Goal: Transaction & Acquisition: Book appointment/travel/reservation

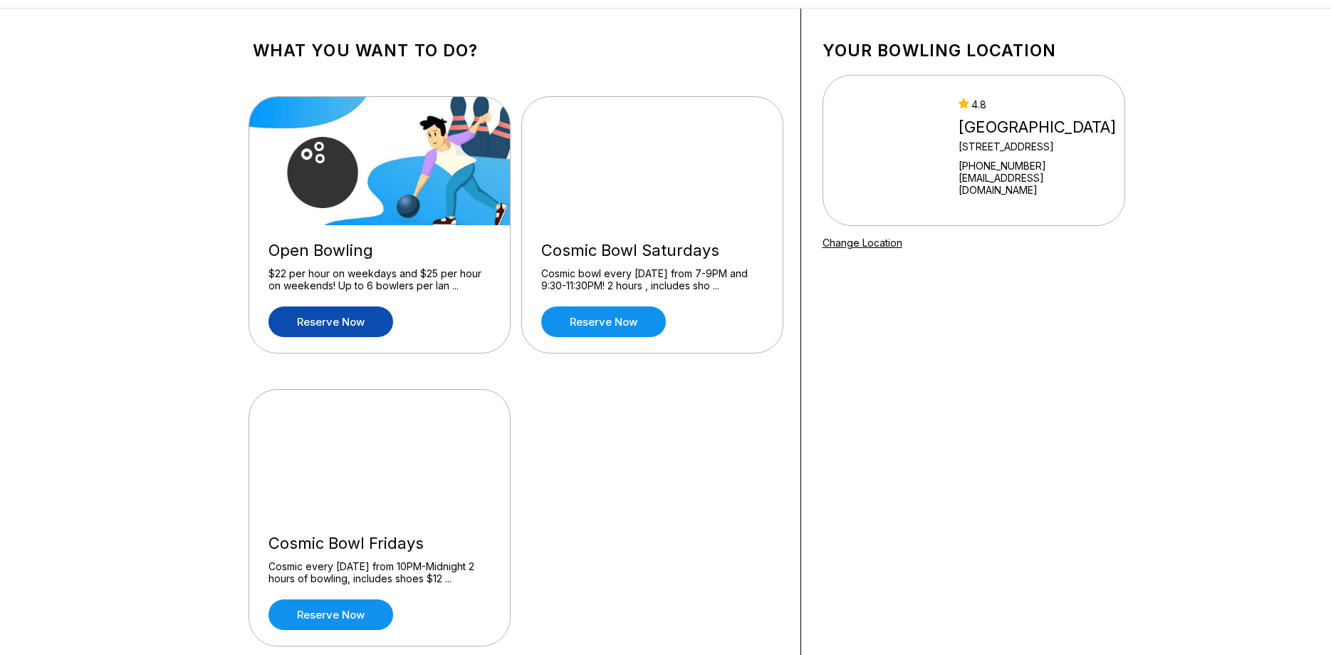
scroll to position [73, 0]
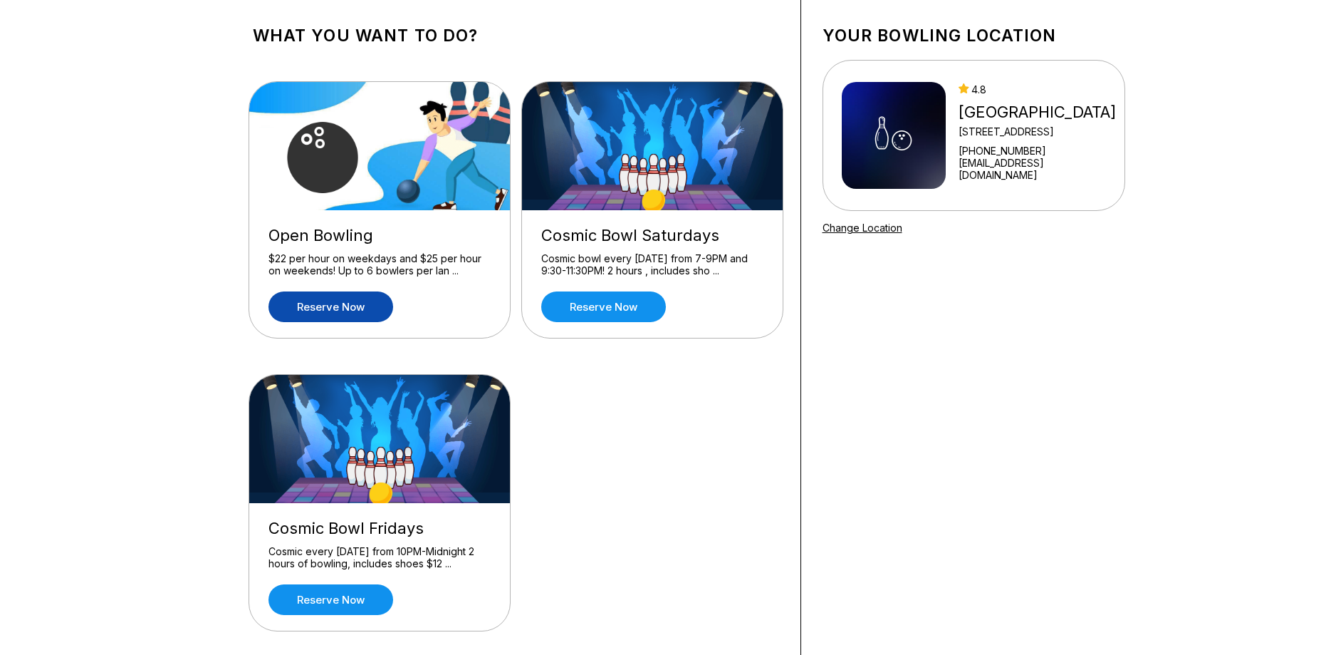
click at [312, 311] on link "Reserve now" at bounding box center [330, 306] width 125 height 31
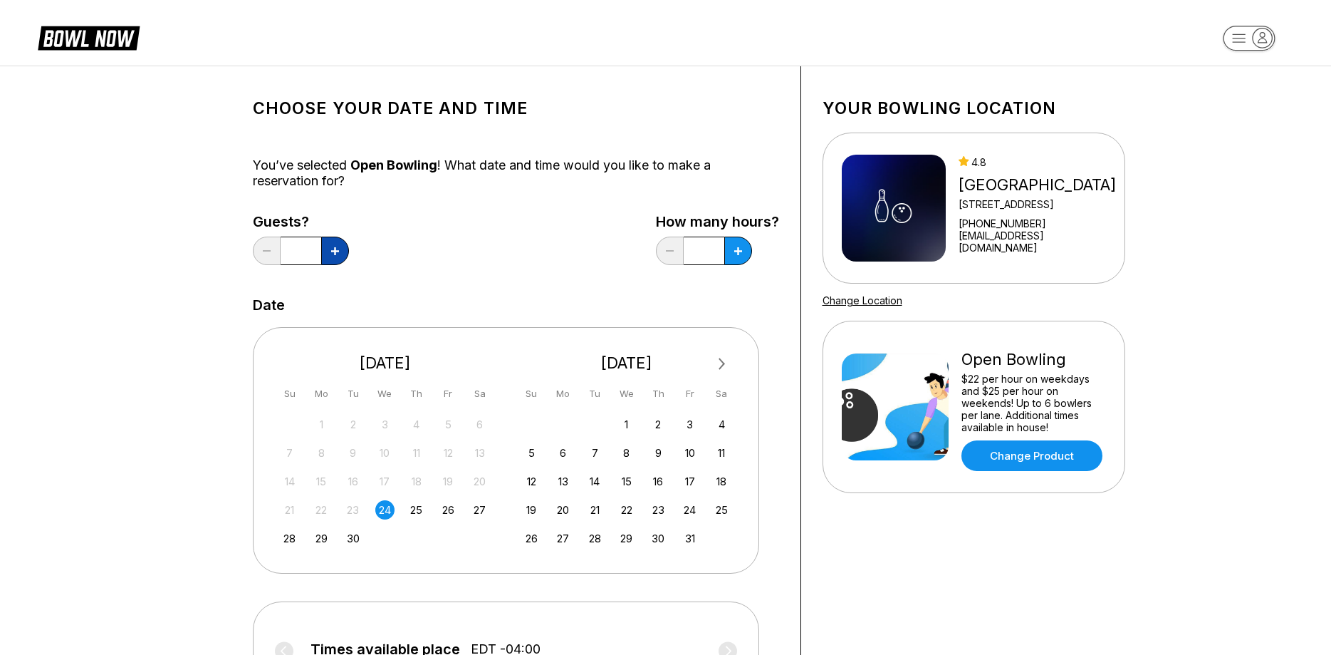
click at [333, 245] on button at bounding box center [335, 250] width 28 height 28
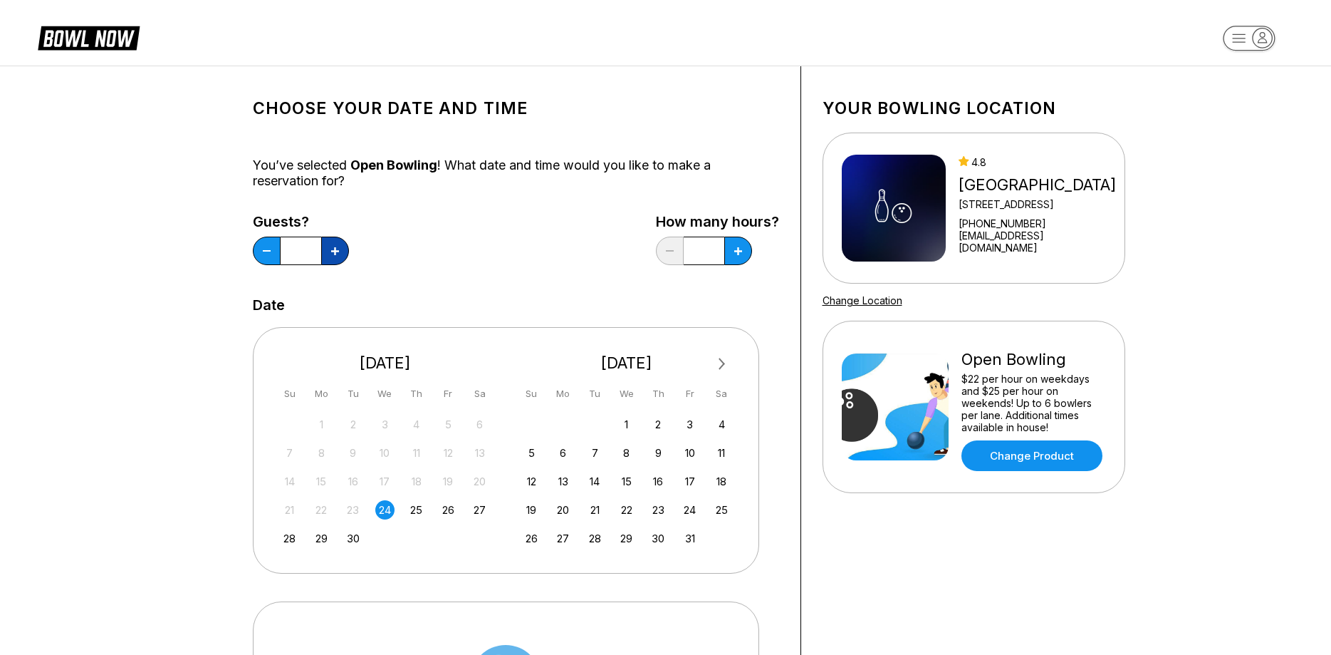
click at [333, 245] on button at bounding box center [335, 250] width 28 height 28
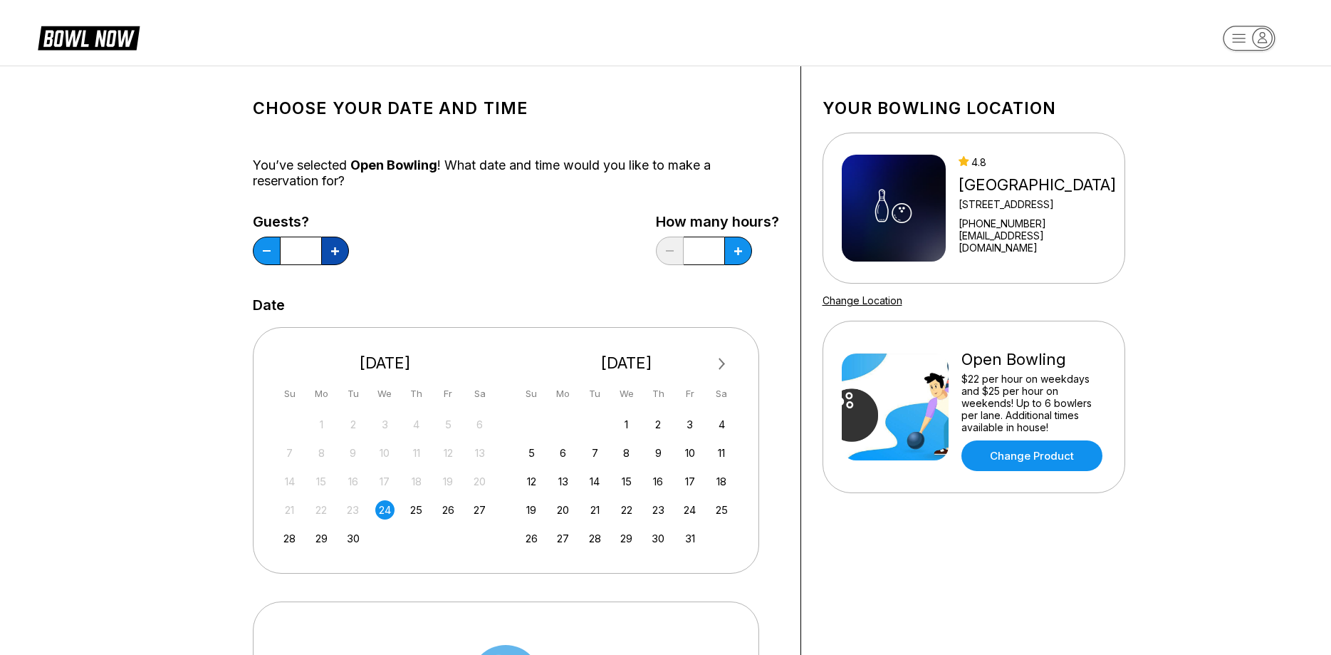
type input "**"
click at [739, 255] on button at bounding box center [738, 250] width 28 height 28
type input "*"
click at [721, 428] on div "4" at bounding box center [721, 423] width 19 height 19
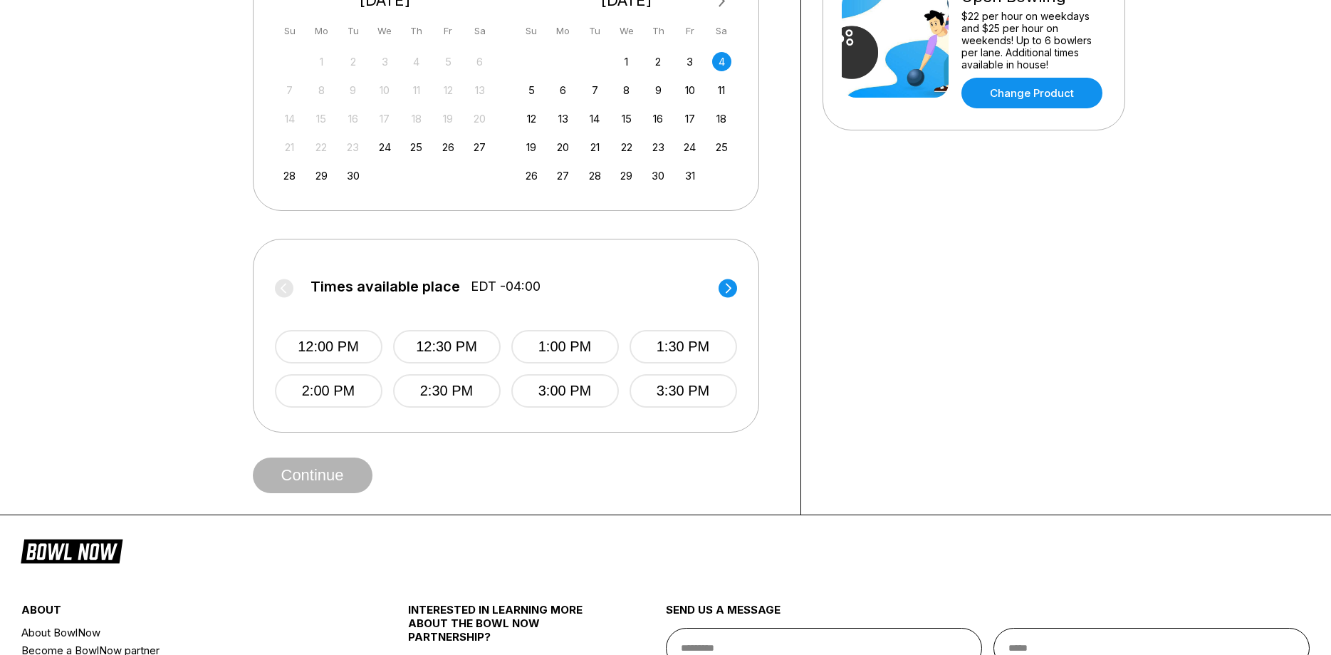
scroll to position [363, 0]
click at [446, 394] on button "2:30 PM" at bounding box center [447, 389] width 108 height 33
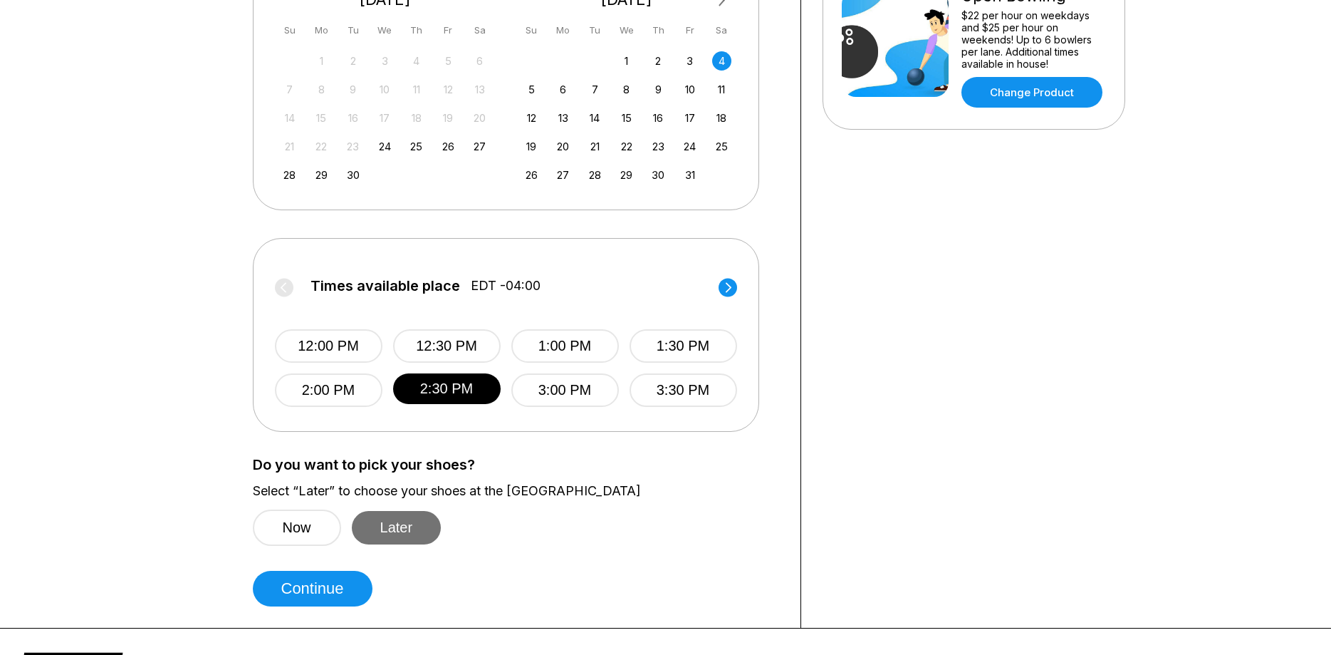
click at [387, 525] on button "Later" at bounding box center [397, 527] width 90 height 33
click at [333, 591] on button "Continue" at bounding box center [313, 588] width 120 height 36
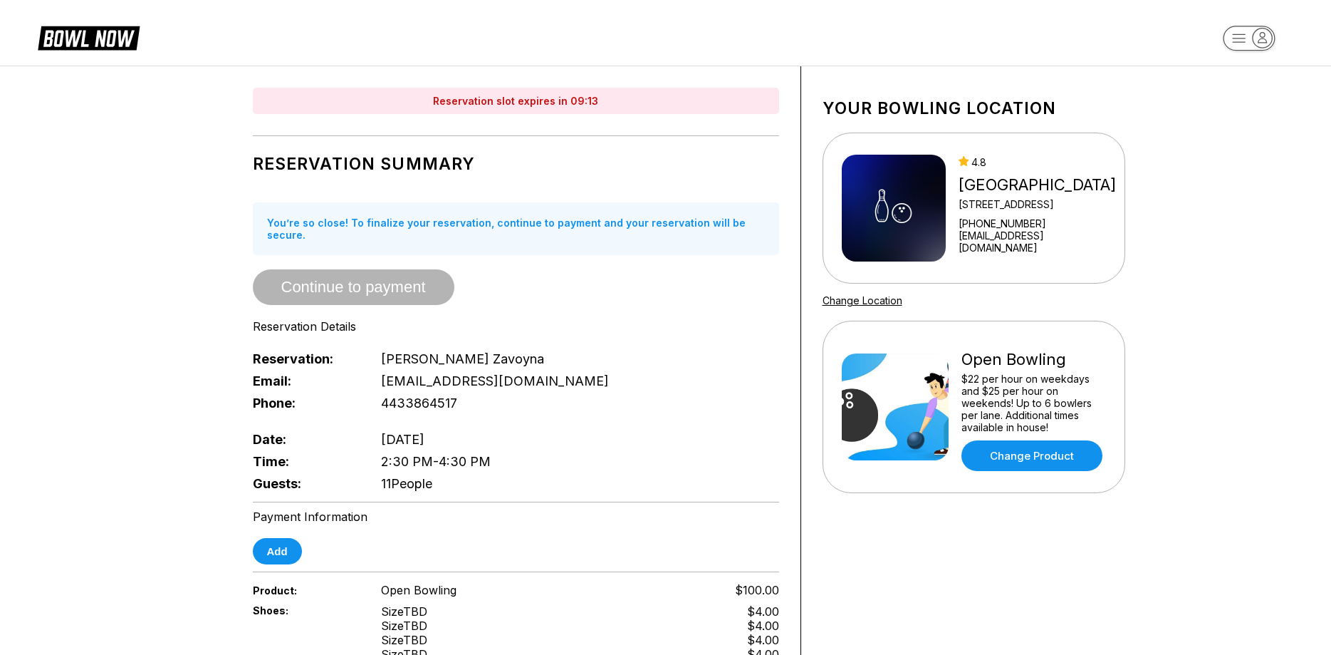
click at [361, 281] on span "Continue to payment" at bounding box center [354, 288] width 202 height 14
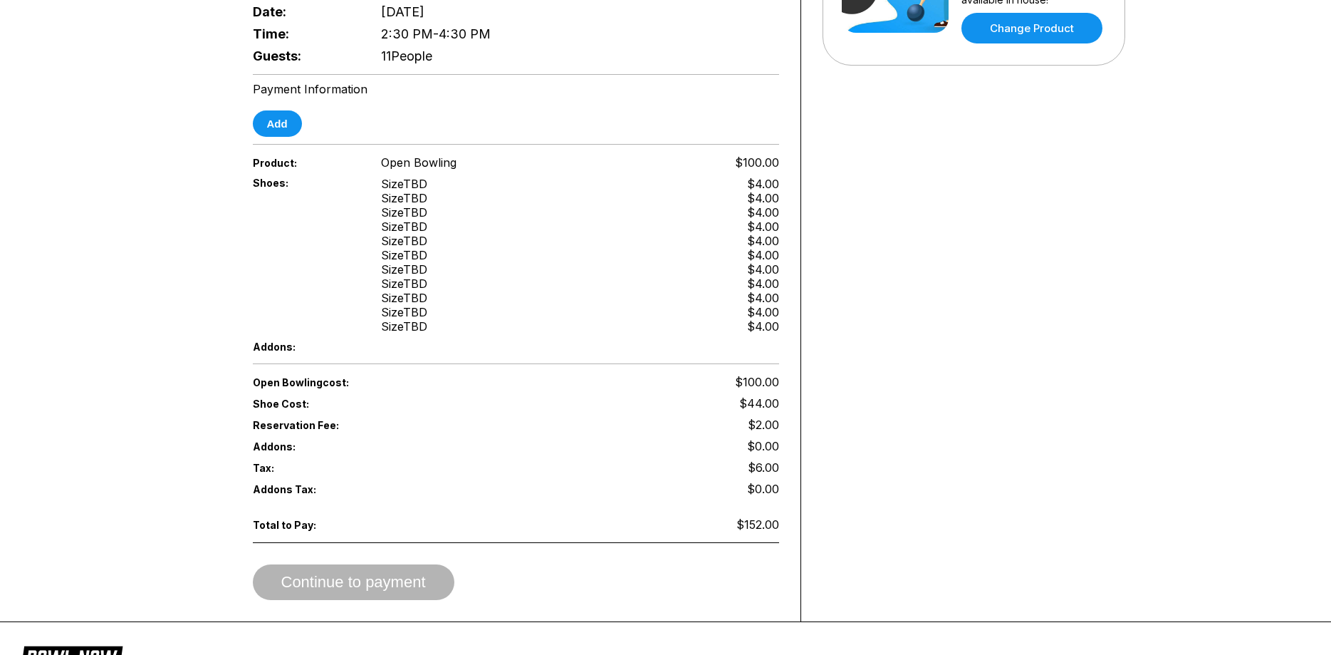
scroll to position [145, 0]
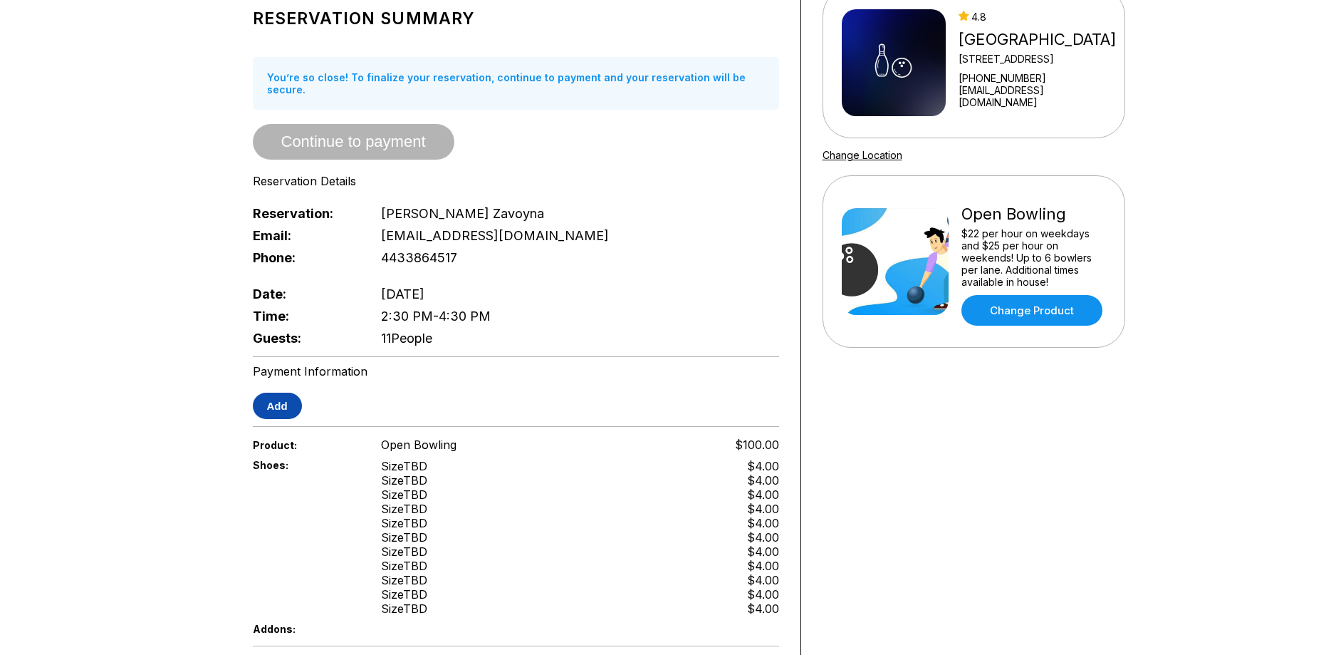
click at [283, 392] on button "Add" at bounding box center [277, 405] width 49 height 26
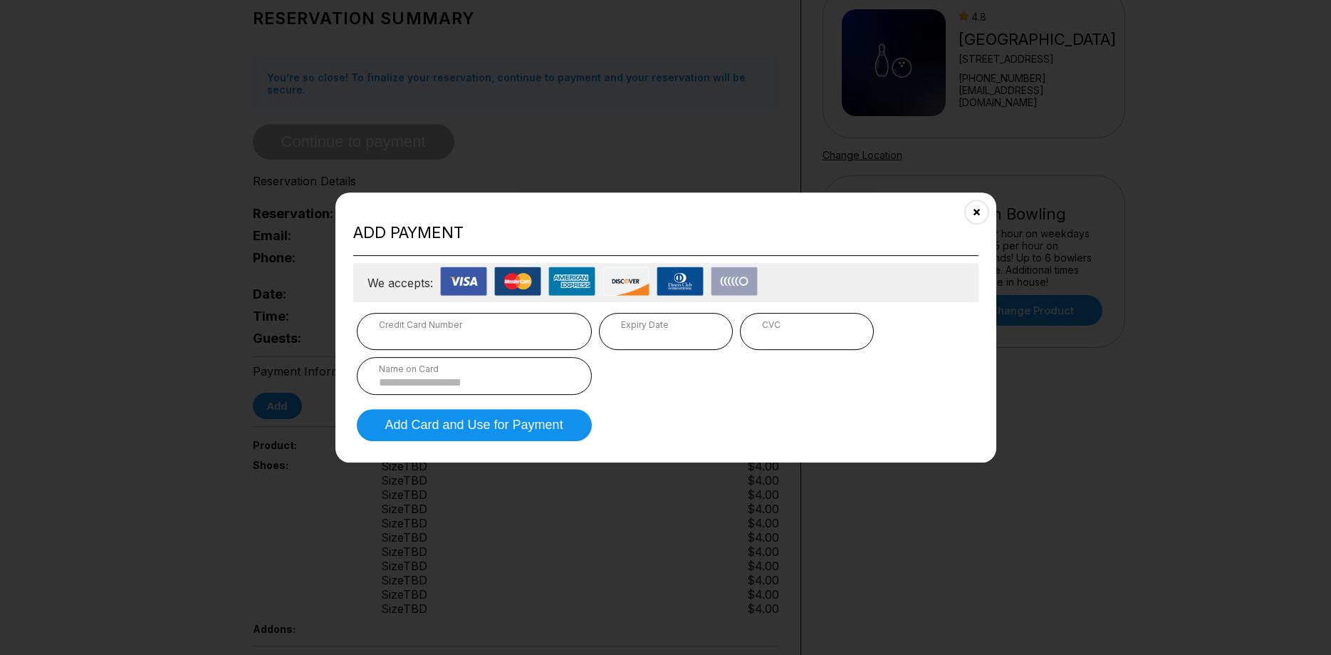
click at [608, 333] on div "Expiry Date" at bounding box center [666, 331] width 134 height 37
click at [466, 383] on input at bounding box center [474, 382] width 191 height 12
type input "**********"
click at [436, 429] on button "Add Card and Use for Payment" at bounding box center [474, 425] width 235 height 32
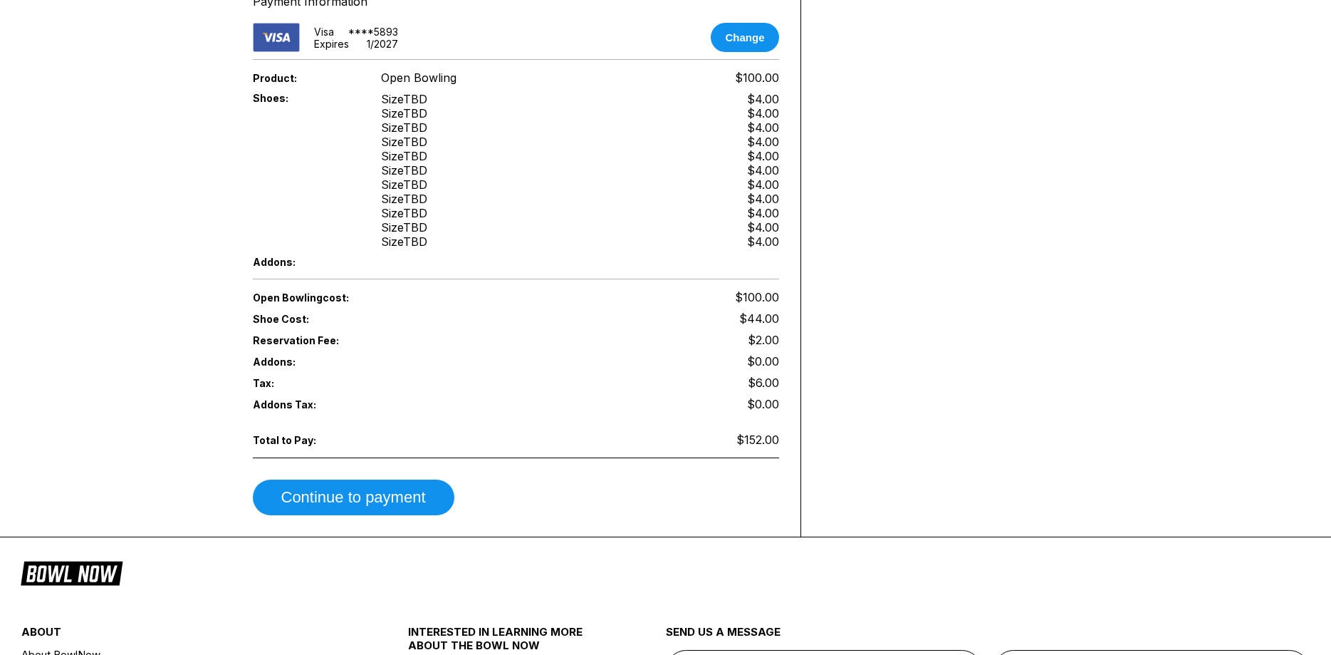
scroll to position [581, 0]
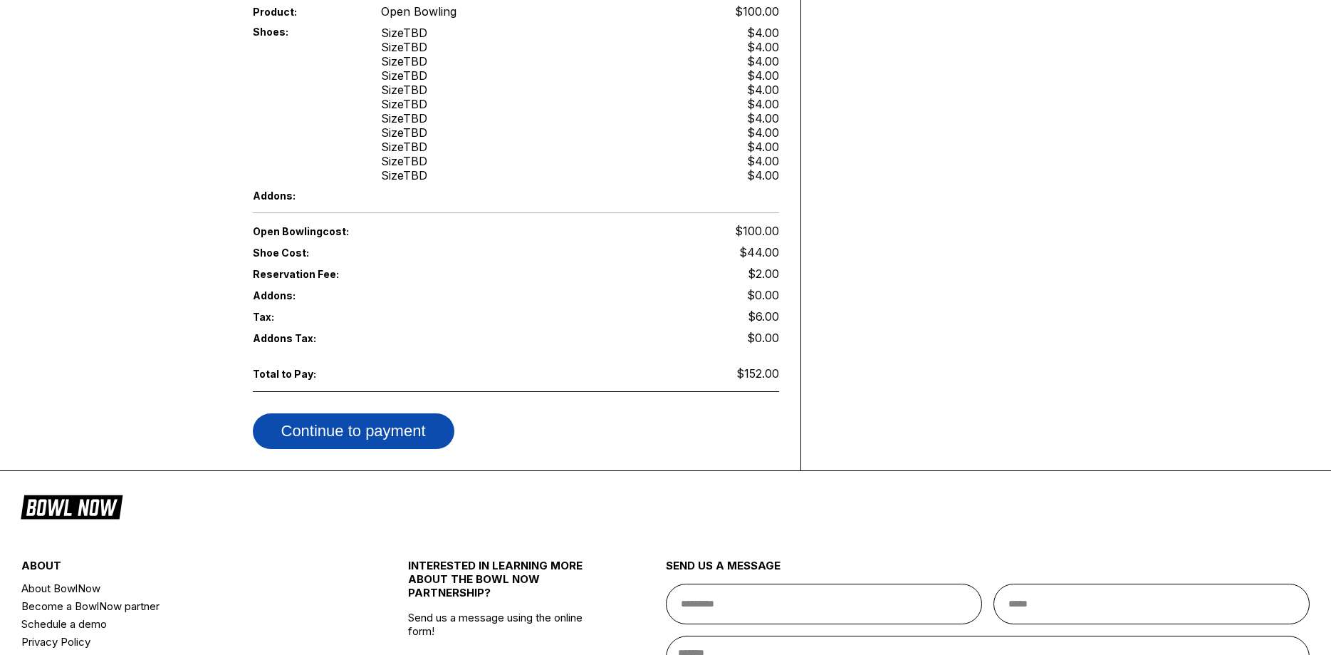
click at [390, 416] on button "Continue to payment" at bounding box center [354, 431] width 202 height 36
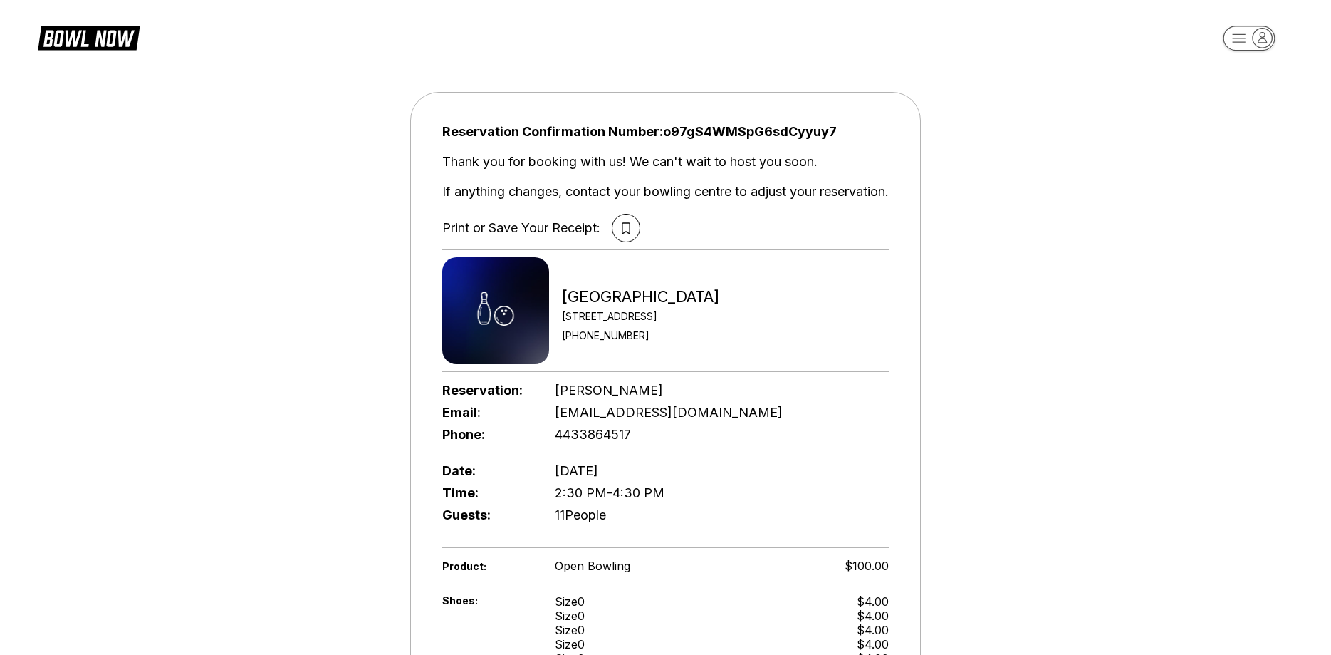
click at [1006, 367] on div "Reservation Confirmation Number: o97gS4WMSpG6sdCyyuy7 Thank you for booking wit…" at bounding box center [665, 532] width 1331 height 933
